Goal: Task Accomplishment & Management: Use online tool/utility

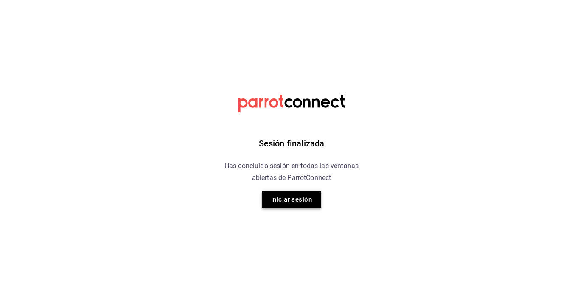
click at [288, 203] on button "Iniciar sesión" at bounding box center [291, 199] width 59 height 18
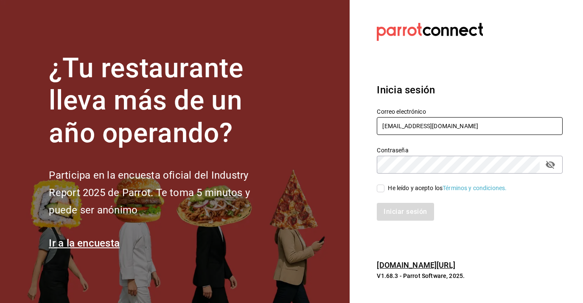
click at [431, 126] on input "[EMAIL_ADDRESS][DOMAIN_NAME]" at bounding box center [469, 126] width 186 height 18
type input "[EMAIL_ADDRESS][DOMAIN_NAME]"
click at [382, 187] on input "He leído y acepto los Términos y condiciones." at bounding box center [380, 188] width 8 height 8
checkbox input "true"
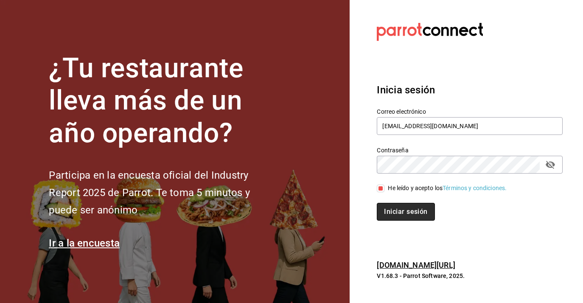
click at [391, 213] on button "Iniciar sesión" at bounding box center [405, 212] width 58 height 18
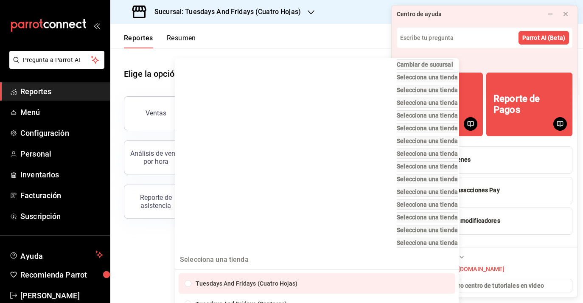
click at [510, 236] on div "Cambiar de sucursal Selecciona una tienda Selecciona una tienda Selecciona una …" at bounding box center [291, 151] width 583 height 303
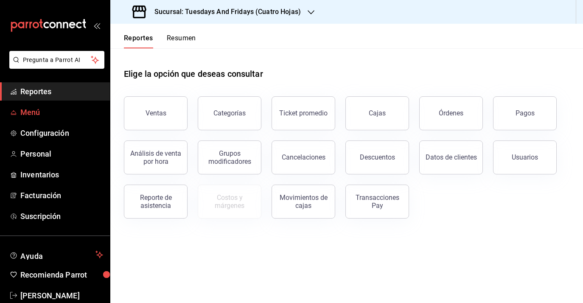
click at [64, 114] on span "Menú" at bounding box center [61, 111] width 83 height 11
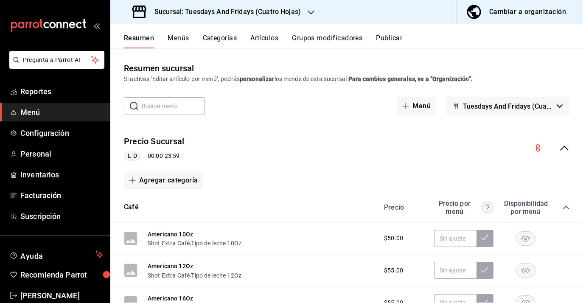
click at [181, 42] on button "Menús" at bounding box center [177, 41] width 21 height 14
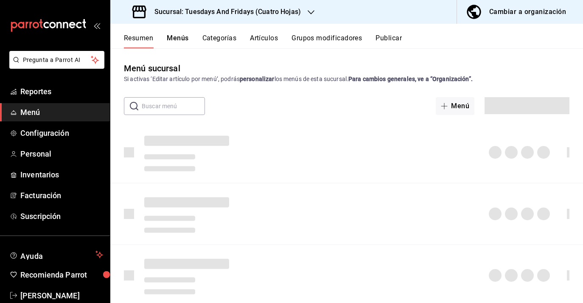
click at [277, 36] on button "Artículos" at bounding box center [264, 41] width 28 height 14
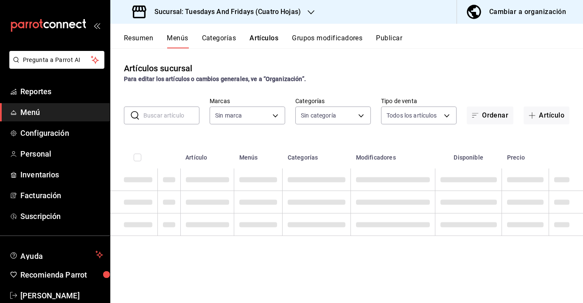
click at [277, 36] on button "Artículos" at bounding box center [263, 41] width 29 height 14
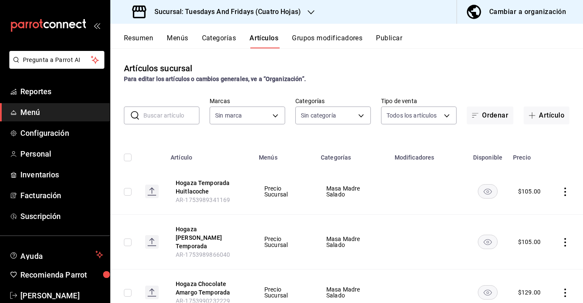
type input "94ab1975-d436-4612-bef9-0d2b9a49df69"
type input "7353fac5-d84e-4f05-8fd4-248e2c822b72,72a443f3-f6f4-421c-a5bd-1e4cc3a67533,6826f…"
click at [151, 114] on input "text" at bounding box center [171, 115] width 56 height 17
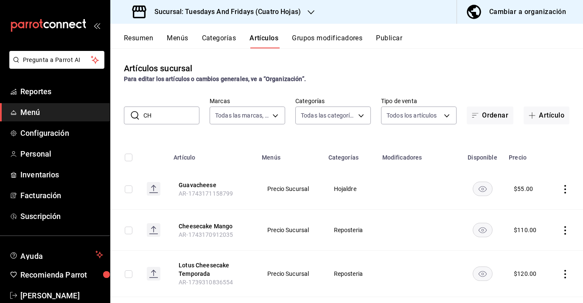
type input "C"
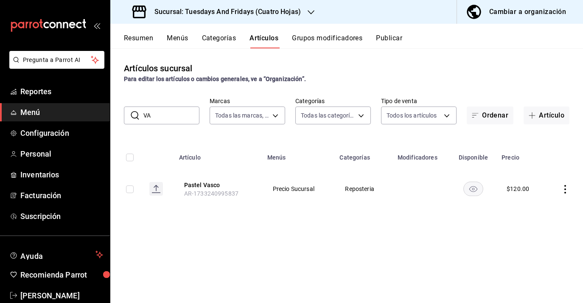
type input "V"
type input "P"
type input "M"
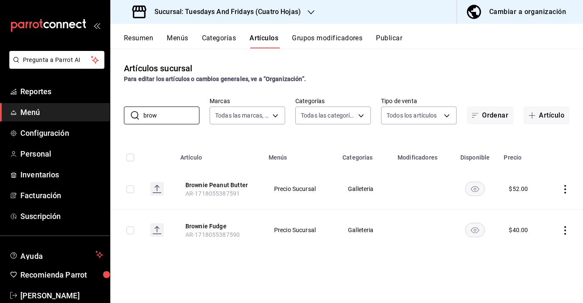
type input "brow"
